Goal: Information Seeking & Learning: Learn about a topic

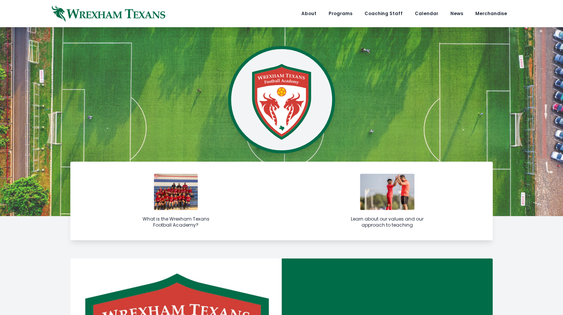
scroll to position [276, 0]
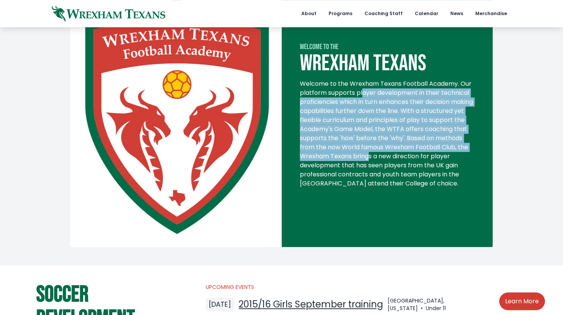
drag, startPoint x: 361, startPoint y: 90, endPoint x: 421, endPoint y: 161, distance: 93.1
click at [421, 161] on div "Welcome to the Wrexham Texans Football Academy. Our platform supports player de…" at bounding box center [387, 133] width 175 height 109
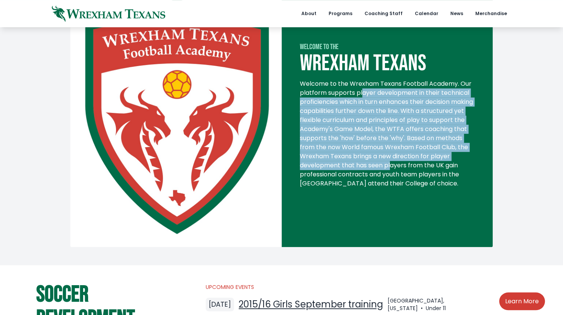
click at [421, 161] on div "Welcome to the Wrexham Texans Football Academy. Our platform supports player de…" at bounding box center [387, 133] width 175 height 109
drag, startPoint x: 411, startPoint y: 167, endPoint x: 377, endPoint y: 95, distance: 79.5
click at [377, 95] on div "Welcome to the Wrexham Texans Football Academy. Our platform supports player de…" at bounding box center [387, 133] width 175 height 109
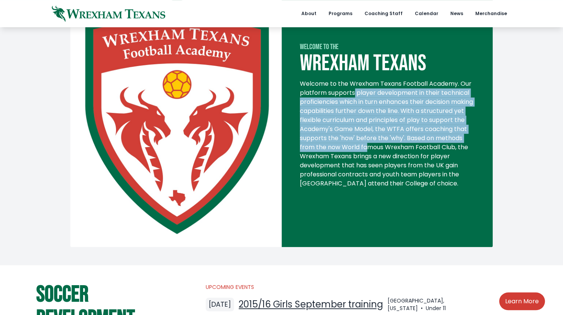
drag, startPoint x: 353, startPoint y: 92, endPoint x: 405, endPoint y: 150, distance: 77.1
click at [405, 150] on div "Welcome to the Wrexham Texans Football Academy. Our platform supports player de…" at bounding box center [387, 133] width 175 height 109
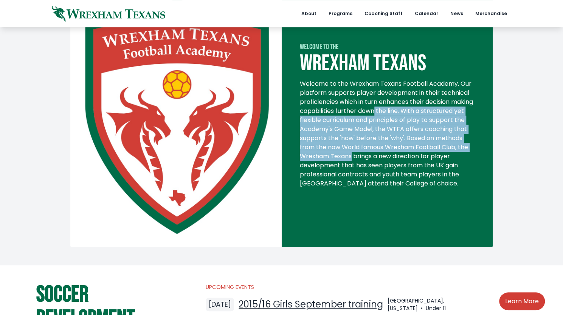
drag, startPoint x: 405, startPoint y: 159, endPoint x: 397, endPoint y: 106, distance: 53.0
click at [397, 106] on div "Welcome to the Wrexham Texans Football Academy. Our platform supports player de…" at bounding box center [387, 133] width 175 height 109
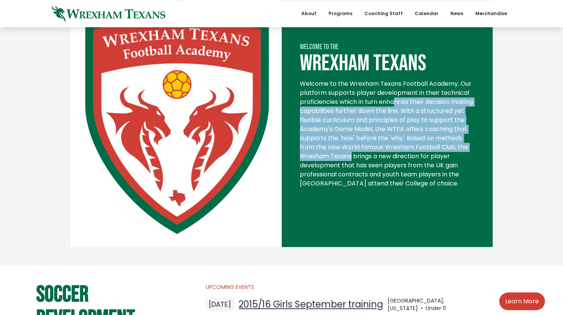
click at [397, 106] on div "Welcome to the Wrexham Texans Football Academy. Our platform supports player de…" at bounding box center [387, 133] width 175 height 109
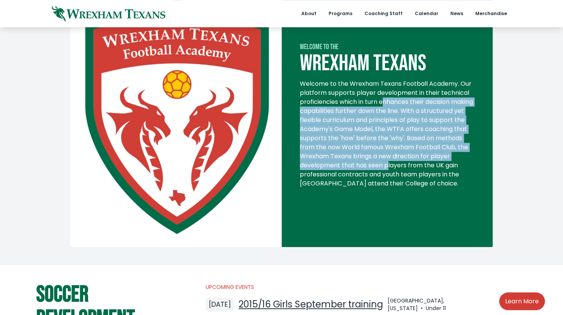
drag, startPoint x: 385, startPoint y: 98, endPoint x: 420, endPoint y: 166, distance: 76.4
click at [420, 166] on div "Welcome to the Wrexham Texans Football Academy. Our platform supports player de…" at bounding box center [387, 133] width 175 height 109
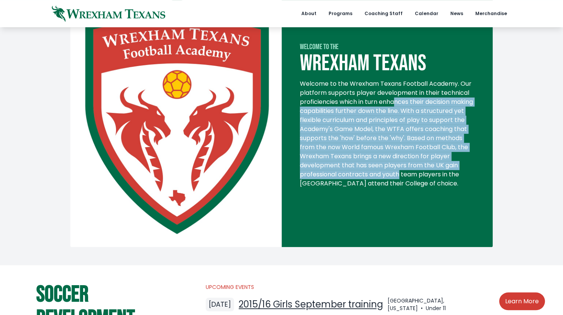
drag, startPoint x: 415, startPoint y: 178, endPoint x: 394, endPoint y: 99, distance: 81.8
click at [394, 99] on div "Welcome to the Wrexham Texans Football Academy. Our platform supports player de…" at bounding box center [387, 133] width 175 height 109
drag, startPoint x: 383, startPoint y: 99, endPoint x: 446, endPoint y: 174, distance: 98.5
click at [446, 174] on div "Welcome to the Wrexham Texans Football Academy. Our platform supports player de…" at bounding box center [387, 133] width 175 height 109
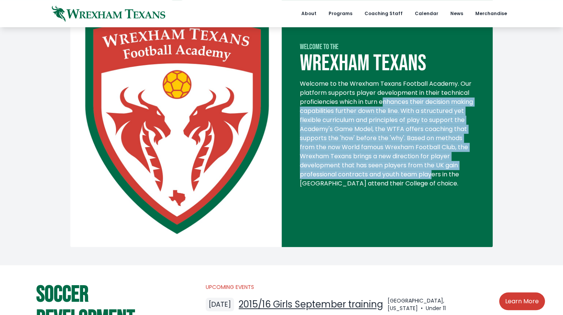
click at [446, 174] on div "Welcome to the Wrexham Texans Football Academy. Our platform supports player de…" at bounding box center [387, 133] width 175 height 109
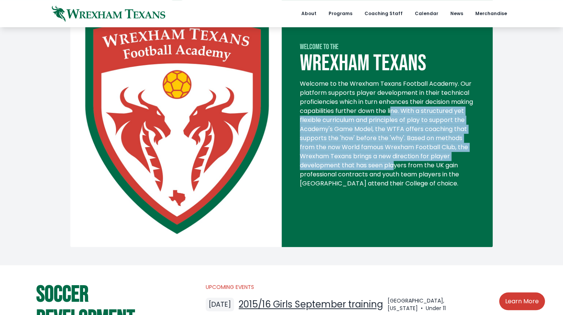
drag, startPoint x: 425, startPoint y: 167, endPoint x: 414, endPoint y: 103, distance: 64.8
click at [414, 104] on div "Welcome to the Wrexham Texans Football Academy. Our platform supports player de…" at bounding box center [387, 133] width 175 height 109
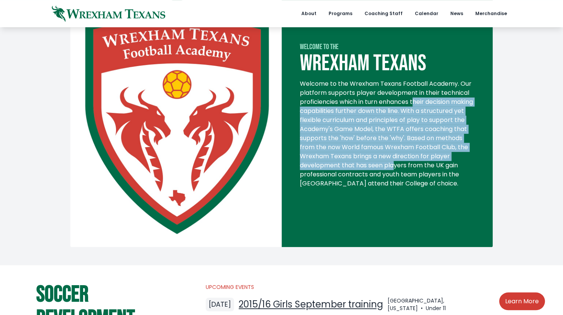
click at [413, 102] on div "Welcome to the Wrexham Texans Football Academy. Our platform supports player de…" at bounding box center [387, 133] width 175 height 109
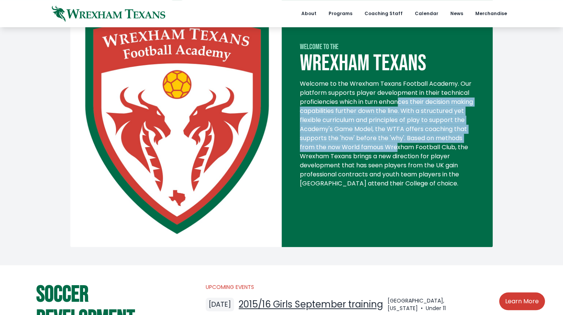
click at [434, 149] on div "Welcome to the Wrexham Texans Football Academy. Our platform supports player de…" at bounding box center [387, 133] width 175 height 109
click at [434, 150] on div "Welcome to the Wrexham Texans Football Academy. Our platform supports player de…" at bounding box center [387, 133] width 175 height 109
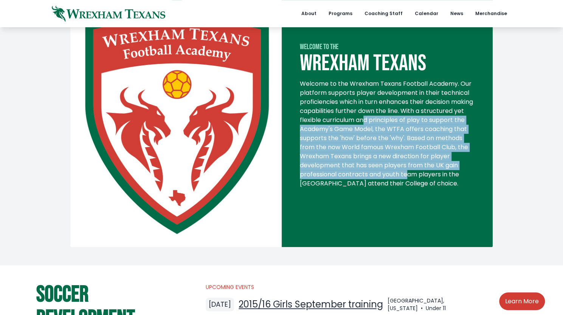
drag, startPoint x: 422, startPoint y: 173, endPoint x: 405, endPoint y: 116, distance: 59.2
click at [406, 118] on div "Welcome to the Wrexham Texans Football Academy. Our platform supports player de…" at bounding box center [387, 133] width 175 height 109
click at [405, 116] on div "Welcome to the Wrexham Texans Football Academy. Our platform supports player de…" at bounding box center [387, 133] width 175 height 109
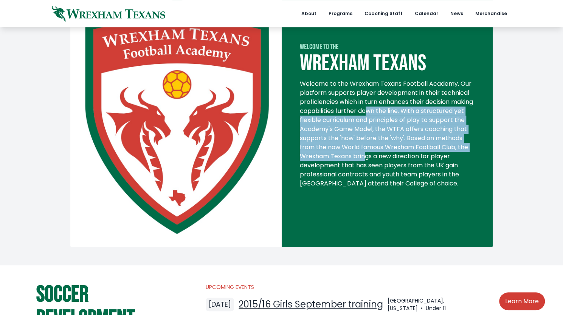
drag, startPoint x: 391, startPoint y: 111, endPoint x: 419, endPoint y: 163, distance: 59.9
click at [419, 163] on div "Welcome to the Wrexham Texans Football Academy. Our platform supports player de…" at bounding box center [387, 133] width 175 height 109
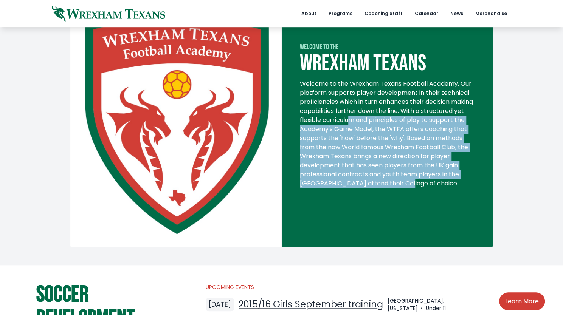
drag, startPoint x: 415, startPoint y: 181, endPoint x: 392, endPoint y: 121, distance: 64.6
click at [392, 121] on div "Welcome to the Wrexham Texans Football Academy. Our platform supports player de…" at bounding box center [387, 133] width 175 height 109
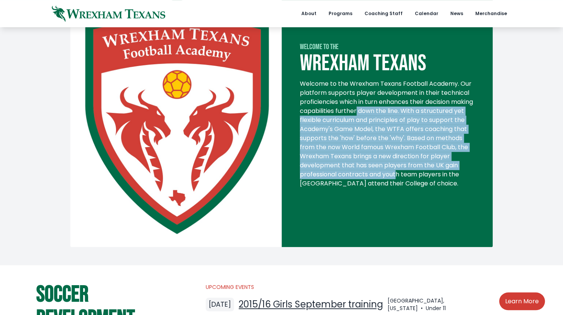
drag, startPoint x: 380, startPoint y: 110, endPoint x: 412, endPoint y: 175, distance: 72.9
click at [412, 175] on div "Welcome to the Wrexham Texans Football Academy. Our platform supports player de…" at bounding box center [387, 133] width 175 height 109
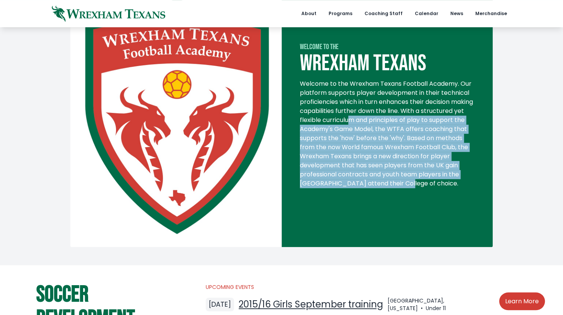
drag, startPoint x: 411, startPoint y: 182, endPoint x: 393, endPoint y: 124, distance: 60.5
click at [393, 124] on div "Welcome to the Wrexham Texans Football Academy. Our platform supports player de…" at bounding box center [387, 133] width 175 height 109
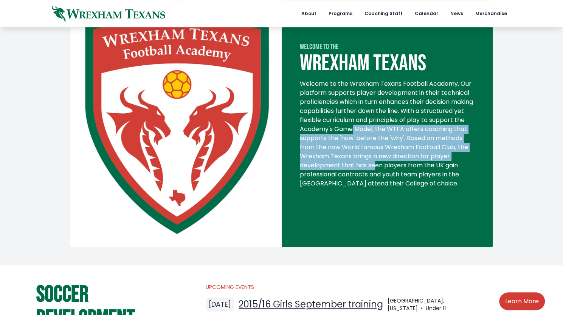
drag, startPoint x: 391, startPoint y: 126, endPoint x: 406, endPoint y: 170, distance: 46.9
click at [406, 170] on div "Welcome to the Wrexham Texans Football Academy. Our platform supports player de…" at bounding box center [387, 133] width 175 height 109
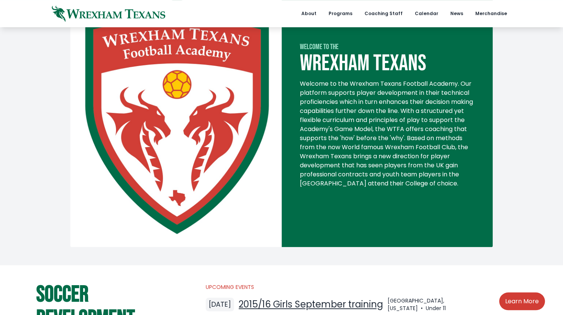
click at [405, 171] on div "Welcome to the Wrexham Texans Football Academy. Our platform supports player de…" at bounding box center [387, 133] width 175 height 109
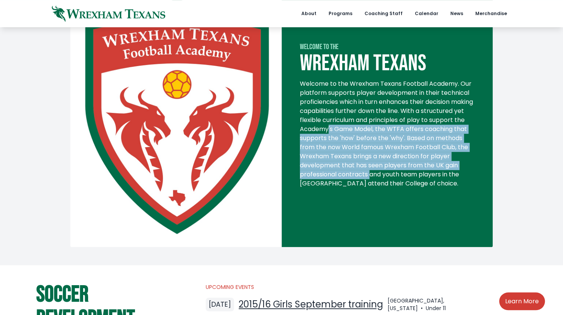
drag, startPoint x: 374, startPoint y: 149, endPoint x: 365, endPoint y: 133, distance: 18.3
click at [365, 133] on div "Welcome to the Wrexham Texans Football Academy. Our platform supports player de…" at bounding box center [387, 133] width 175 height 109
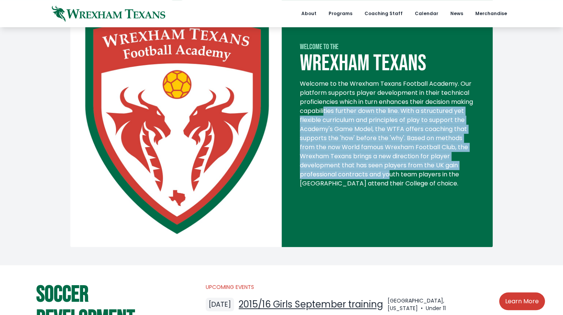
drag, startPoint x: 348, startPoint y: 110, endPoint x: 404, endPoint y: 178, distance: 87.8
click at [404, 178] on div "Welcome to the Wrexham Texans Football Academy. Our platform supports player de…" at bounding box center [387, 133] width 175 height 109
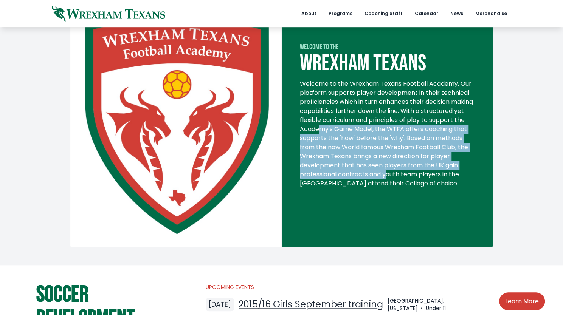
drag, startPoint x: 382, startPoint y: 155, endPoint x: 356, endPoint y: 126, distance: 38.3
click at [356, 127] on div "Welcome to the Wrexham Texans Football Academy. Our platform supports player de…" at bounding box center [387, 133] width 175 height 109
click at [356, 126] on div "Welcome to the Wrexham Texans Football Academy. Our platform supports player de…" at bounding box center [387, 133] width 175 height 109
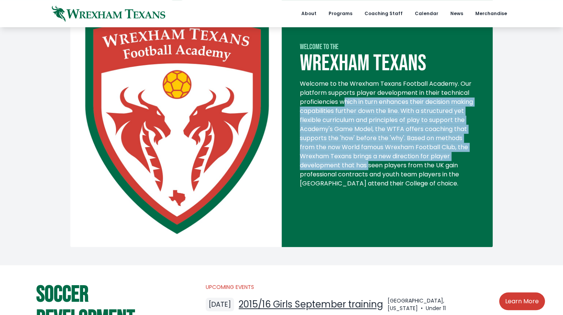
drag, startPoint x: 344, startPoint y: 98, endPoint x: 399, endPoint y: 171, distance: 90.4
click at [399, 171] on div "Welcome to the Wrexham Texans Football Academy. Our platform supports player de…" at bounding box center [387, 133] width 175 height 109
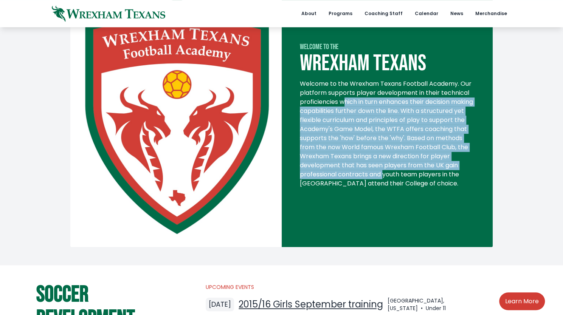
click at [398, 171] on div "Welcome to the Wrexham Texans Football Academy. Our platform supports player de…" at bounding box center [387, 133] width 175 height 109
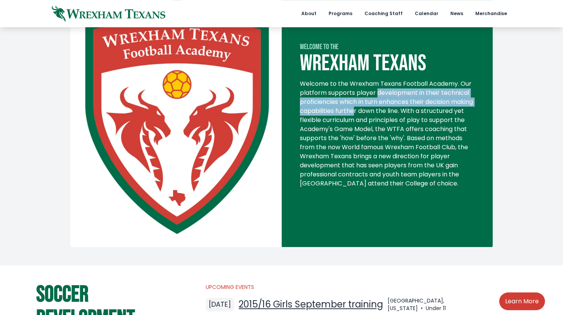
drag, startPoint x: 378, startPoint y: 92, endPoint x: 378, endPoint y: 124, distance: 31.8
click at [378, 109] on div "Welcome to the Wrexham Texans Football Academy. Our platform supports player de…" at bounding box center [387, 133] width 175 height 109
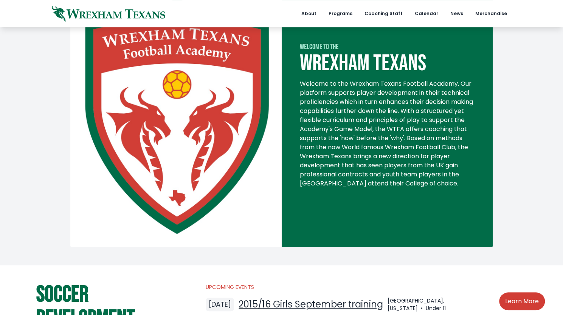
click at [377, 147] on div "Welcome to the Wrexham Texans Football Academy. Our platform supports player de…" at bounding box center [387, 133] width 175 height 109
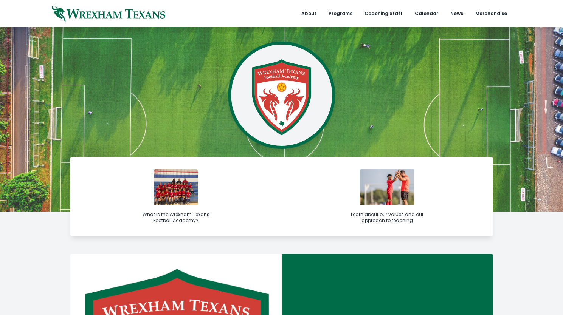
scroll to position [0, 0]
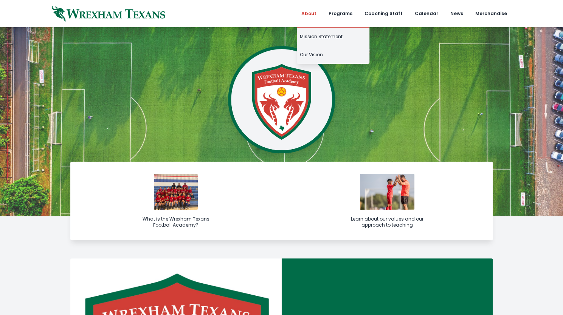
click at [309, 11] on link "About" at bounding box center [309, 13] width 24 height 27
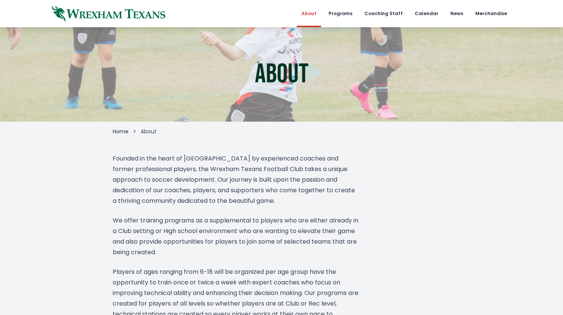
click at [237, 175] on p "Founded in the heart of [GEOGRAPHIC_DATA] by experienced coaches and former pro…" at bounding box center [236, 179] width 246 height 53
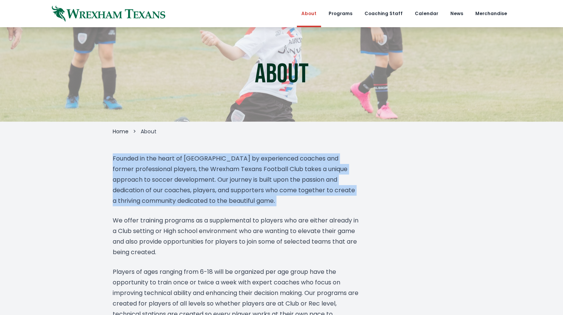
click at [237, 175] on p "Founded in the heart of [GEOGRAPHIC_DATA] by experienced coaches and former pro…" at bounding box center [236, 179] width 246 height 53
click at [284, 185] on p "Founded in the heart of [GEOGRAPHIC_DATA] by experienced coaches and former pro…" at bounding box center [236, 179] width 246 height 53
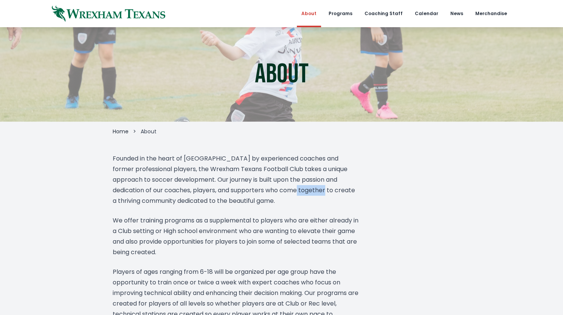
click at [284, 185] on p "Founded in the heart of [GEOGRAPHIC_DATA] by experienced coaches and former pro…" at bounding box center [236, 179] width 246 height 53
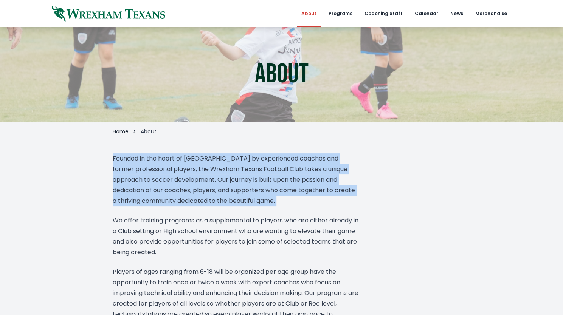
click at [284, 185] on p "Founded in the heart of [GEOGRAPHIC_DATA] by experienced coaches and former pro…" at bounding box center [236, 179] width 246 height 53
click at [268, 194] on p "Founded in the heart of [GEOGRAPHIC_DATA] by experienced coaches and former pro…" at bounding box center [236, 179] width 246 height 53
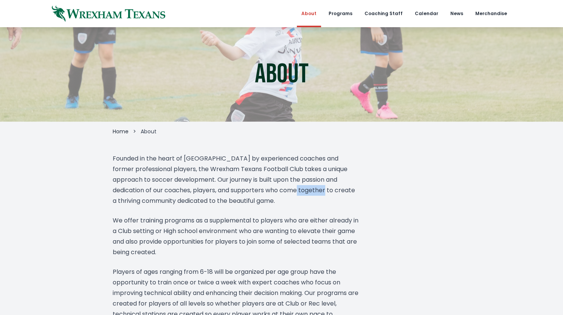
click at [268, 194] on p "Founded in the heart of [GEOGRAPHIC_DATA] by experienced coaches and former pro…" at bounding box center [236, 179] width 246 height 53
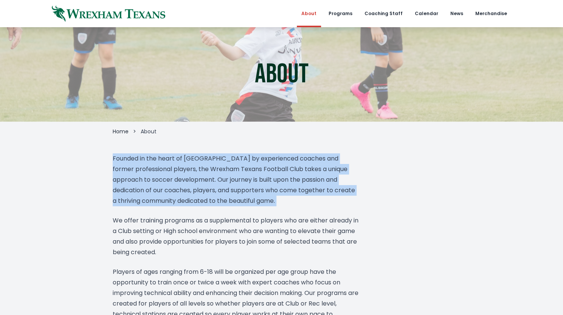
click at [268, 194] on p "Founded in the heart of [GEOGRAPHIC_DATA] by experienced coaches and former pro…" at bounding box center [236, 179] width 246 height 53
click at [261, 202] on p "Founded in the heart of [GEOGRAPHIC_DATA] by experienced coaches and former pro…" at bounding box center [236, 179] width 246 height 53
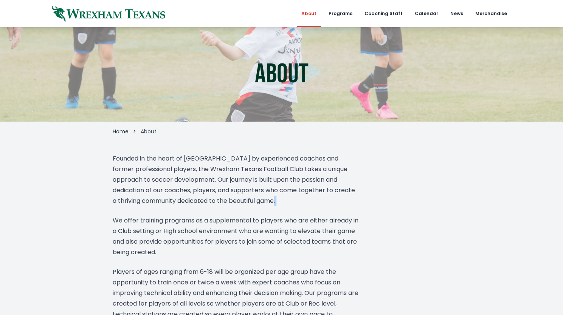
click at [261, 202] on p "Founded in the heart of [GEOGRAPHIC_DATA] by experienced coaches and former pro…" at bounding box center [236, 179] width 246 height 53
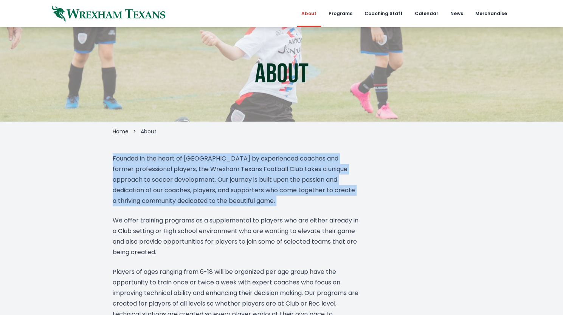
click at [261, 202] on p "Founded in the heart of [GEOGRAPHIC_DATA] by experienced coaches and former pro…" at bounding box center [236, 179] width 246 height 53
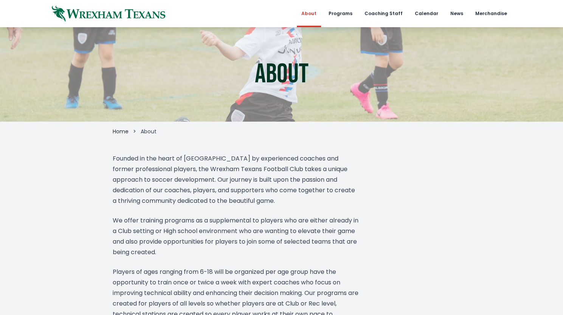
click at [268, 241] on p "We offer training programs as a supplemental to players who are either already …" at bounding box center [236, 236] width 246 height 42
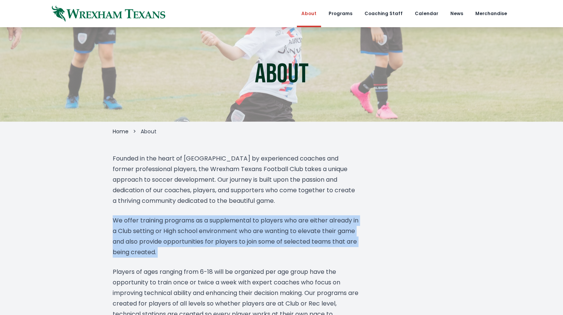
click at [268, 241] on p "We offer training programs as a supplemental to players who are either already …" at bounding box center [236, 236] width 246 height 42
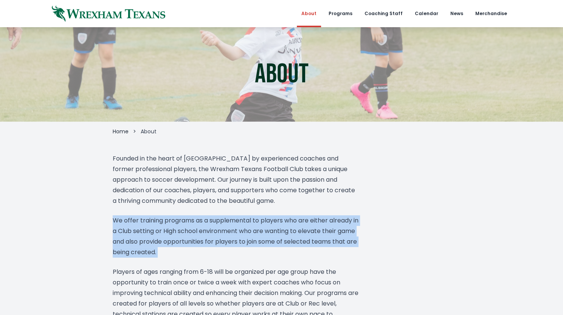
click at [231, 230] on p "We offer training programs as a supplemental to players who are either already …" at bounding box center [236, 236] width 246 height 42
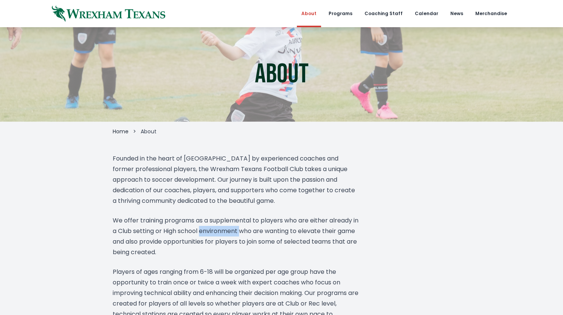
click at [231, 230] on p "We offer training programs as a supplemental to players who are either already …" at bounding box center [236, 236] width 246 height 42
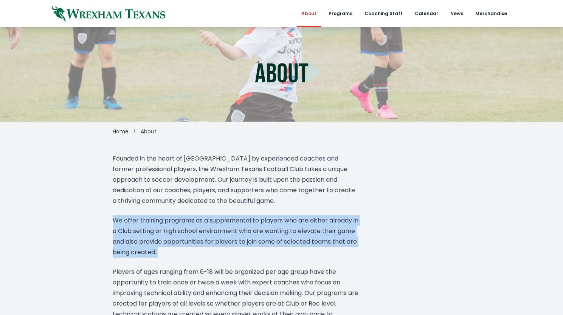
click at [231, 230] on p "We offer training programs as a supplemental to players who are either already …" at bounding box center [236, 236] width 246 height 42
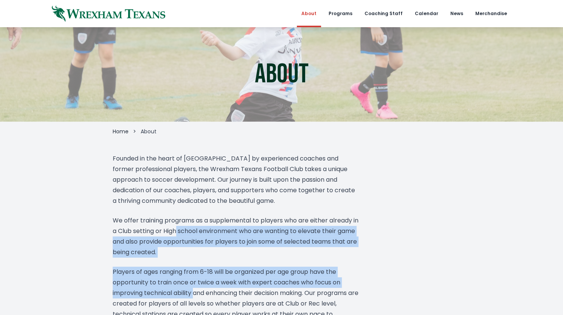
drag, startPoint x: 193, startPoint y: 265, endPoint x: 183, endPoint y: 220, distance: 46.0
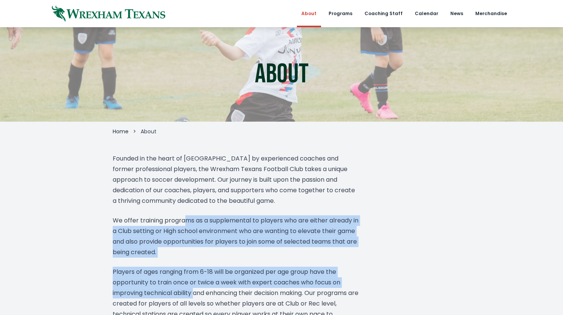
click at [183, 220] on p "We offer training programs as a supplemental to players who are either already …" at bounding box center [236, 236] width 246 height 42
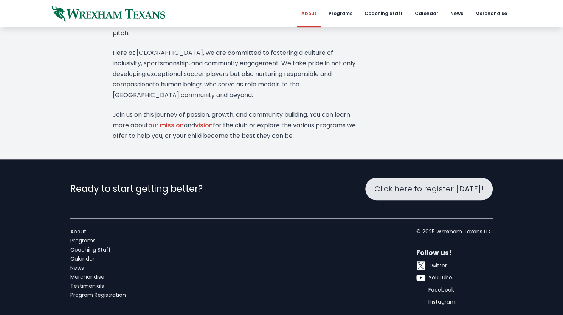
scroll to position [88, 0]
